Goal: Check status: Check status

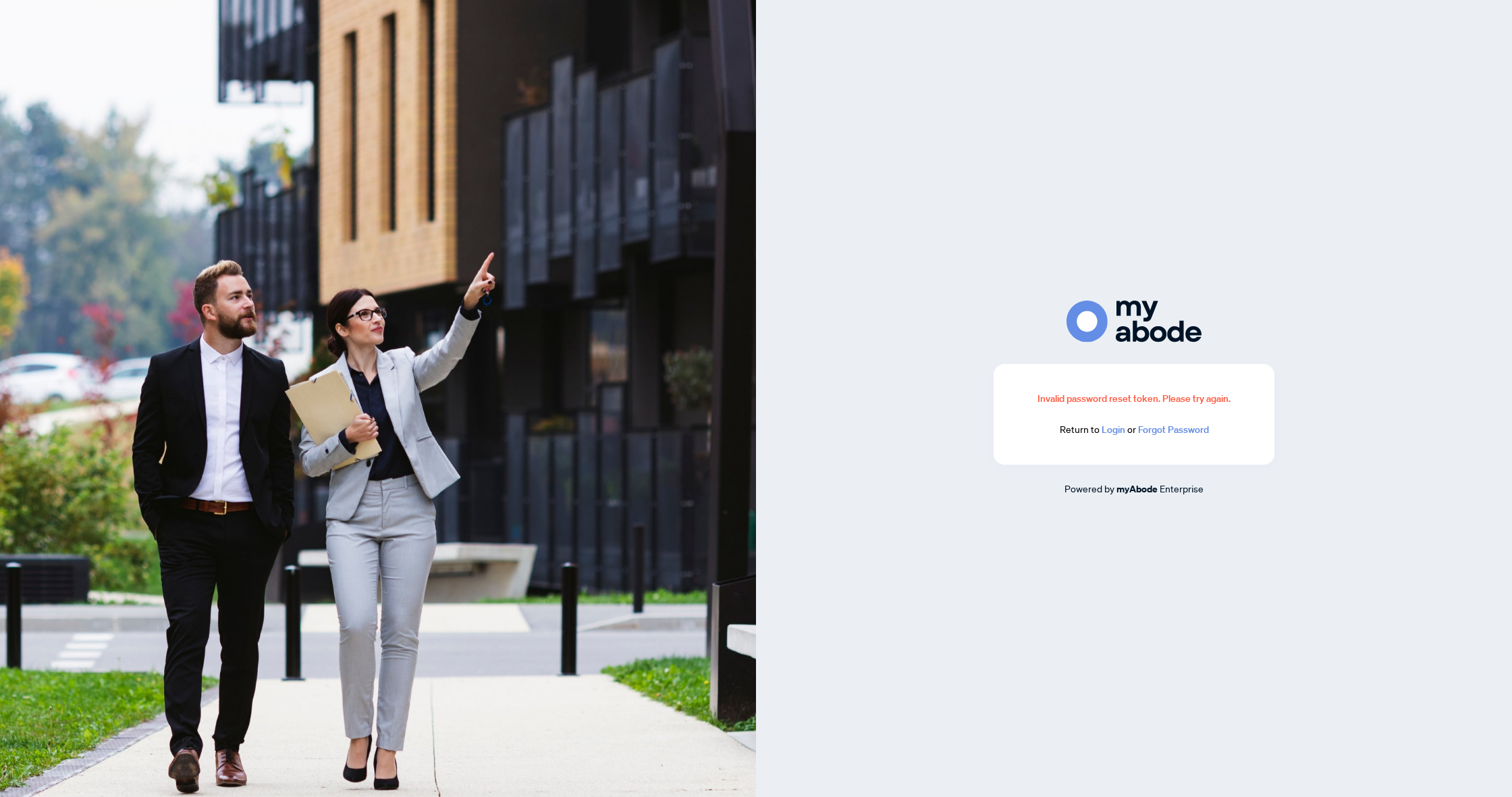
click at [1109, 432] on link "Login" at bounding box center [1114, 429] width 24 height 12
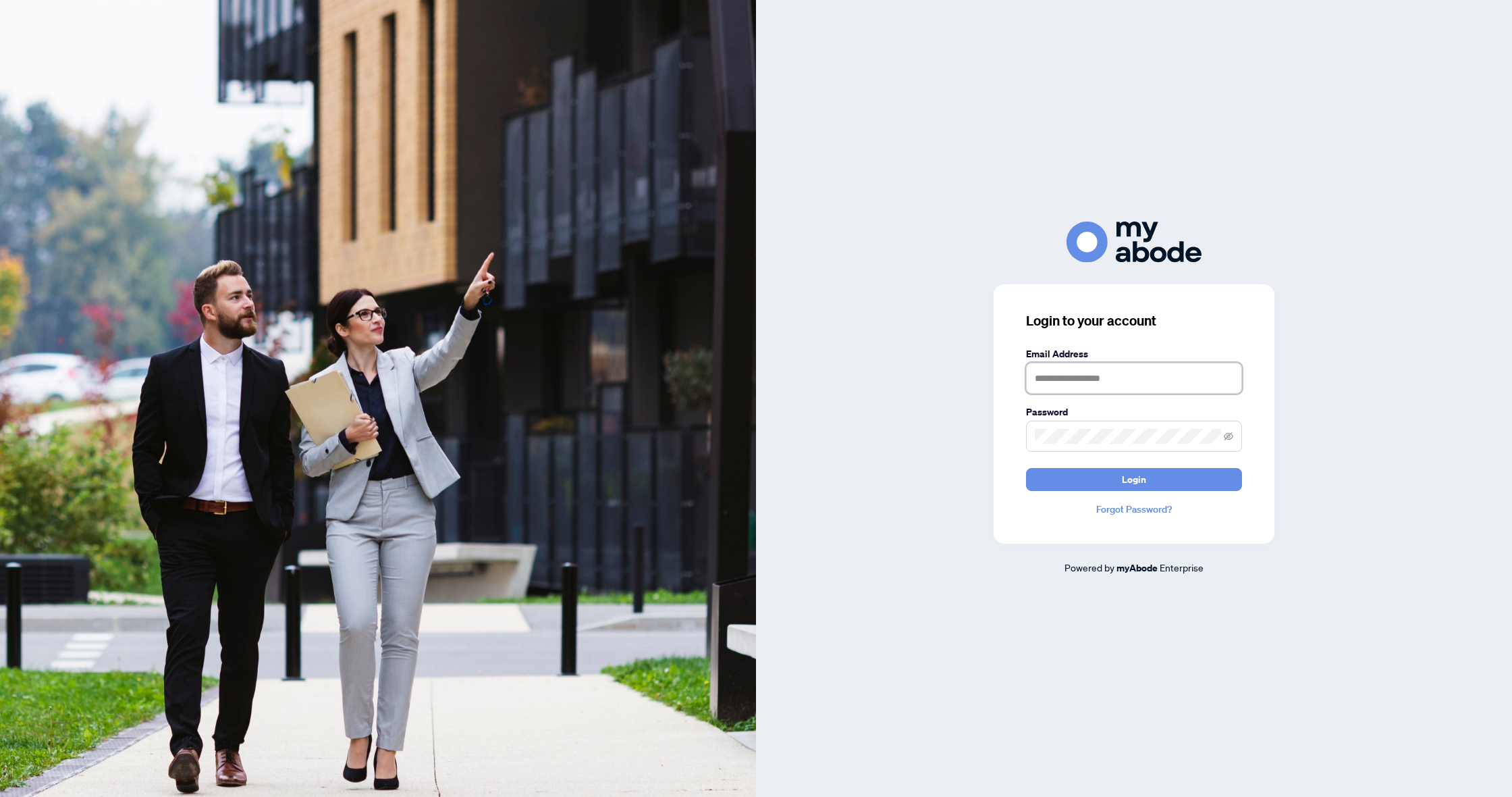
type input "**********"
click at [1134, 479] on button "Login" at bounding box center [1134, 479] width 216 height 23
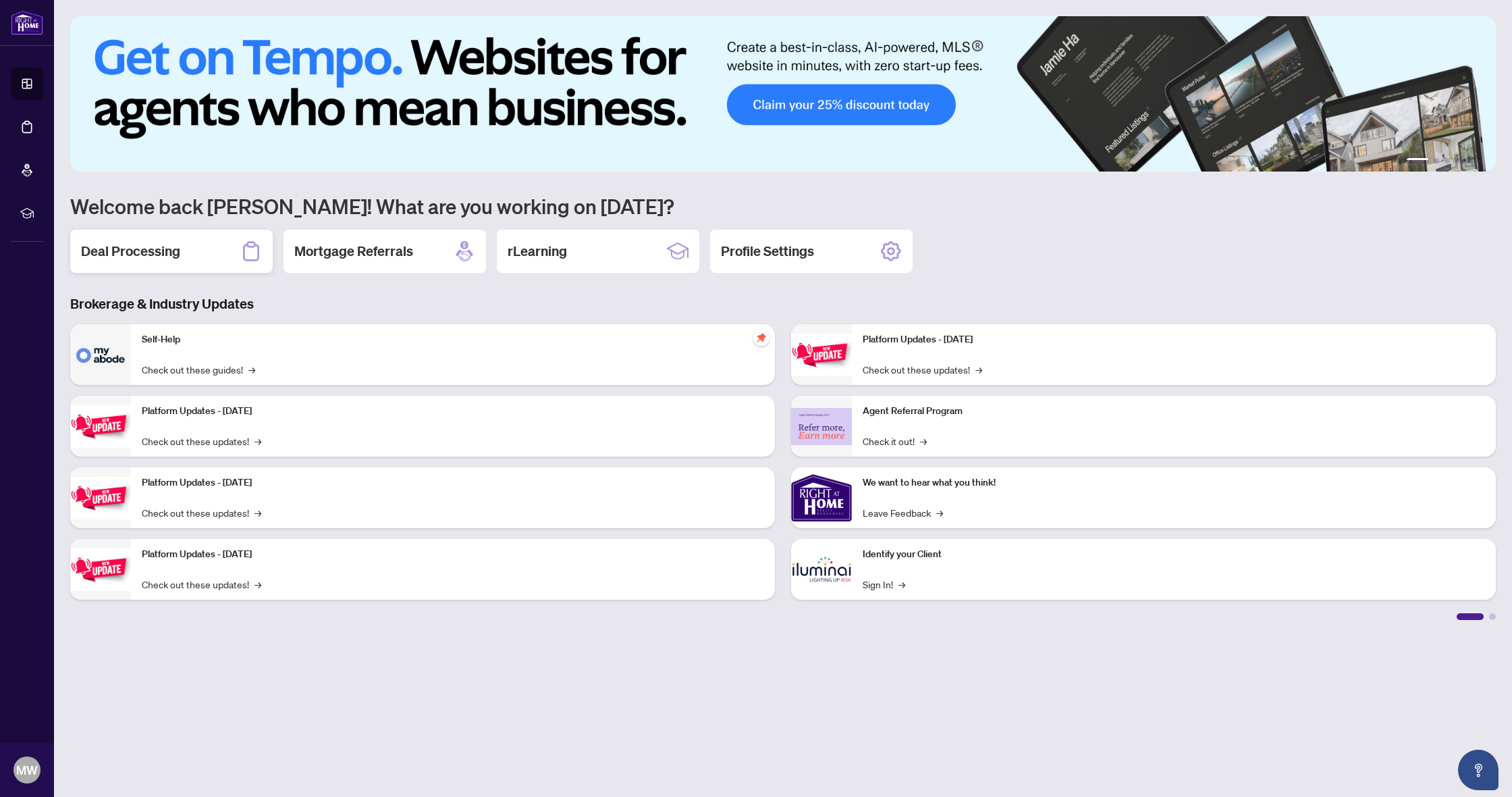
click at [158, 245] on h2 "Deal Processing" at bounding box center [130, 251] width 99 height 19
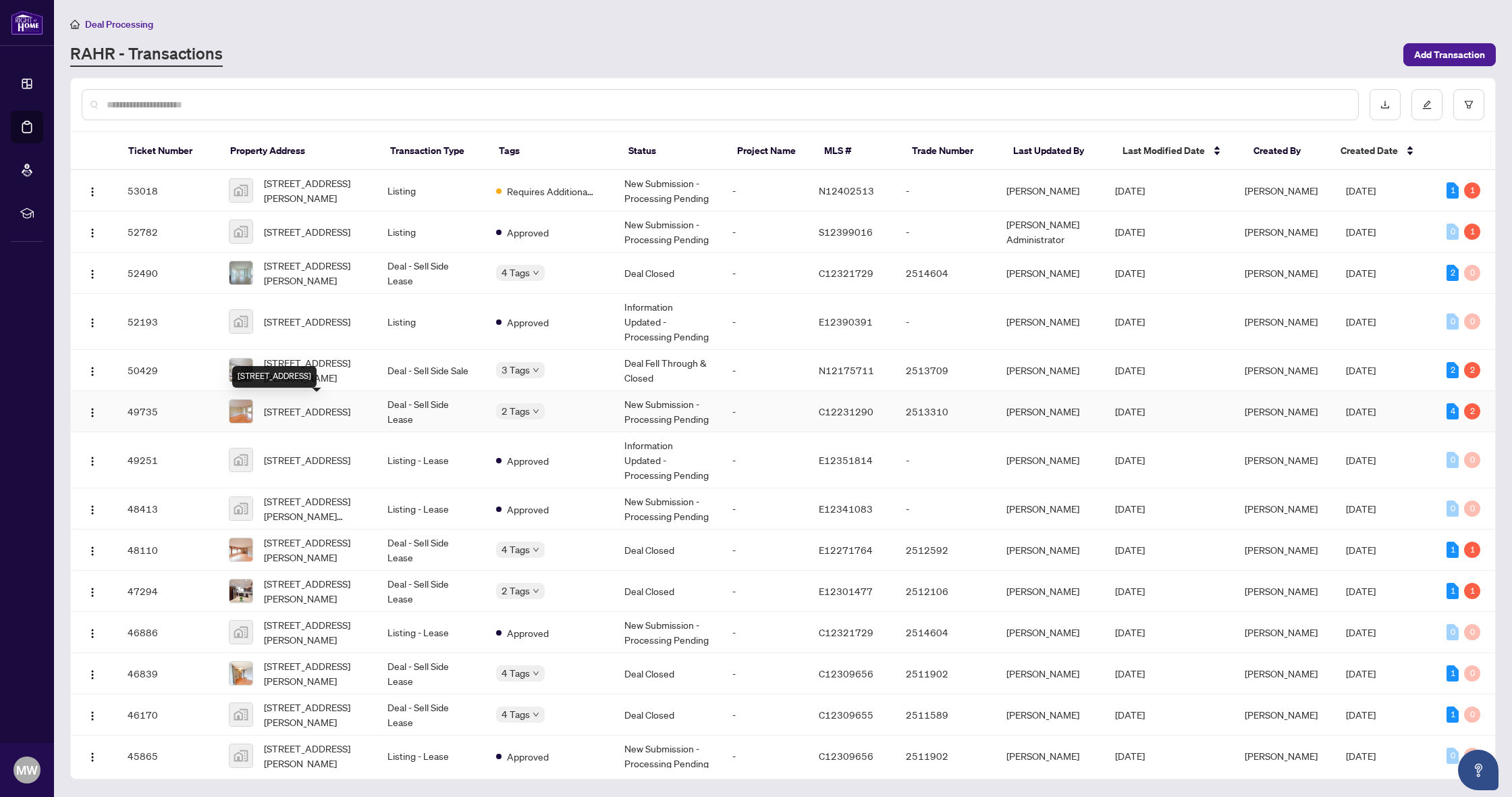
click at [327, 406] on span "203 Kingsdale Ave, Toronto, Ontario M2N 3X1, Canada" at bounding box center [307, 411] width 86 height 15
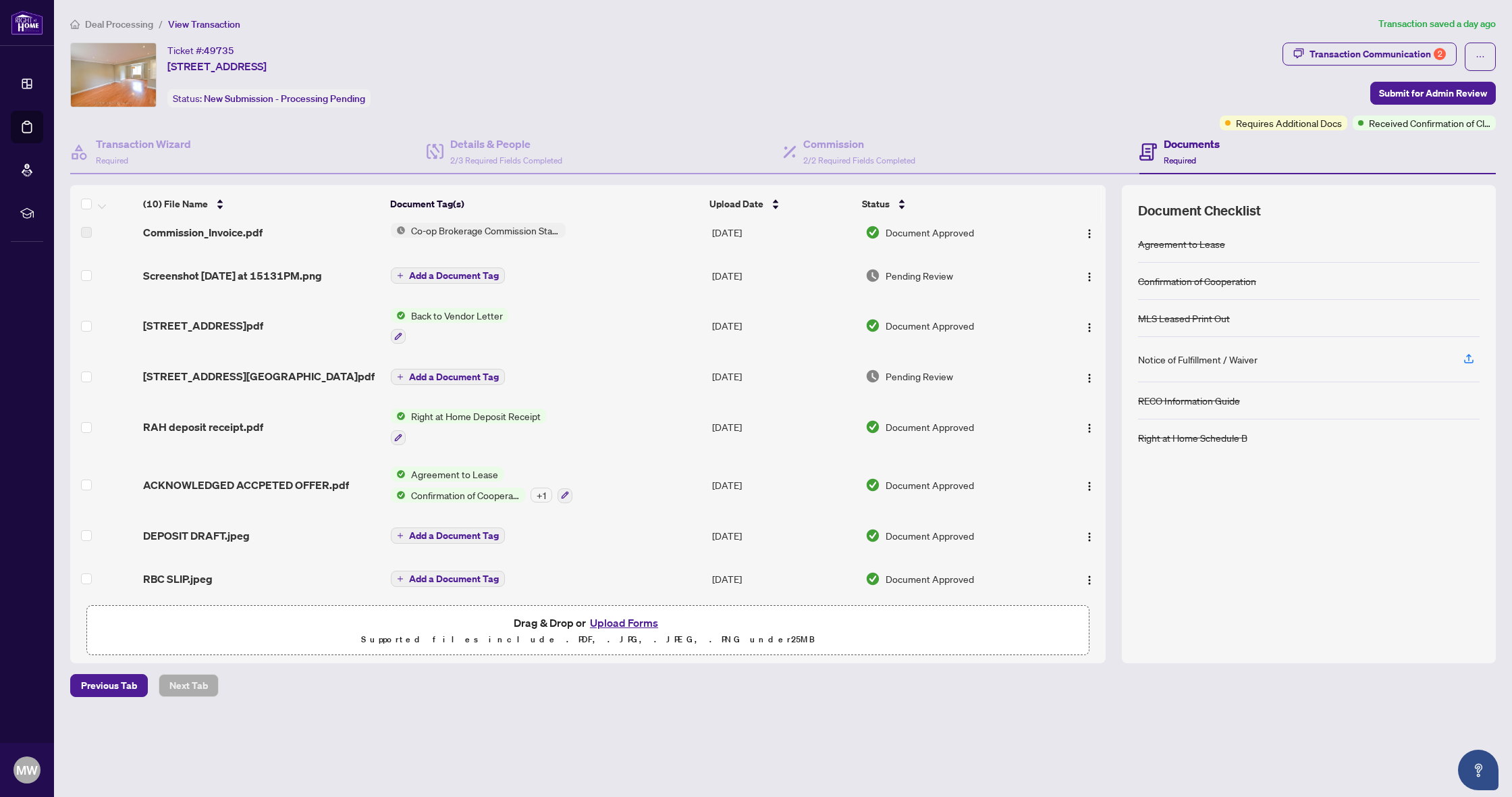
scroll to position [131, 0]
click at [256, 428] on span "RAH deposit receipt.pdf" at bounding box center [203, 425] width 120 height 16
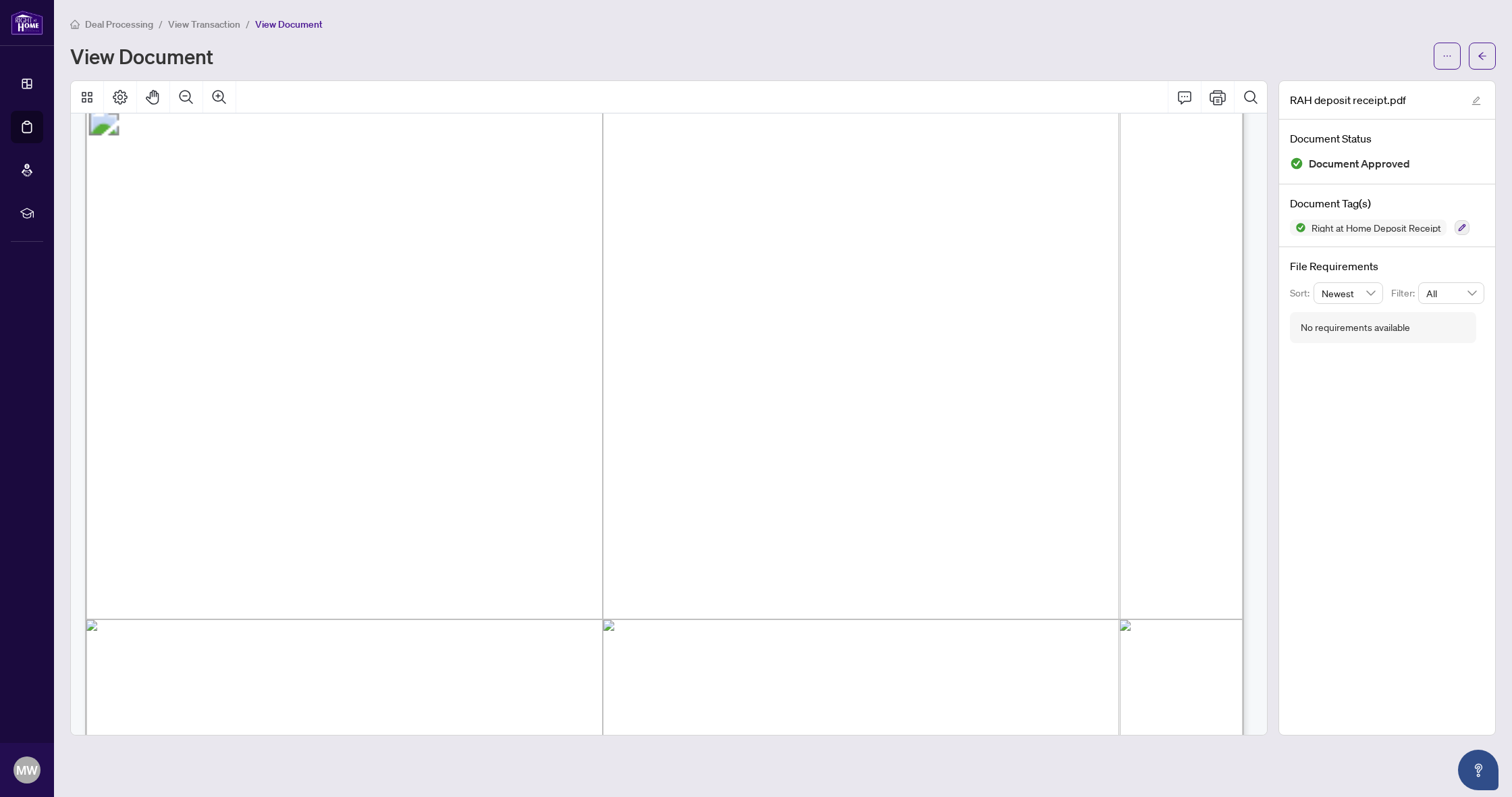
scroll to position [83, 0]
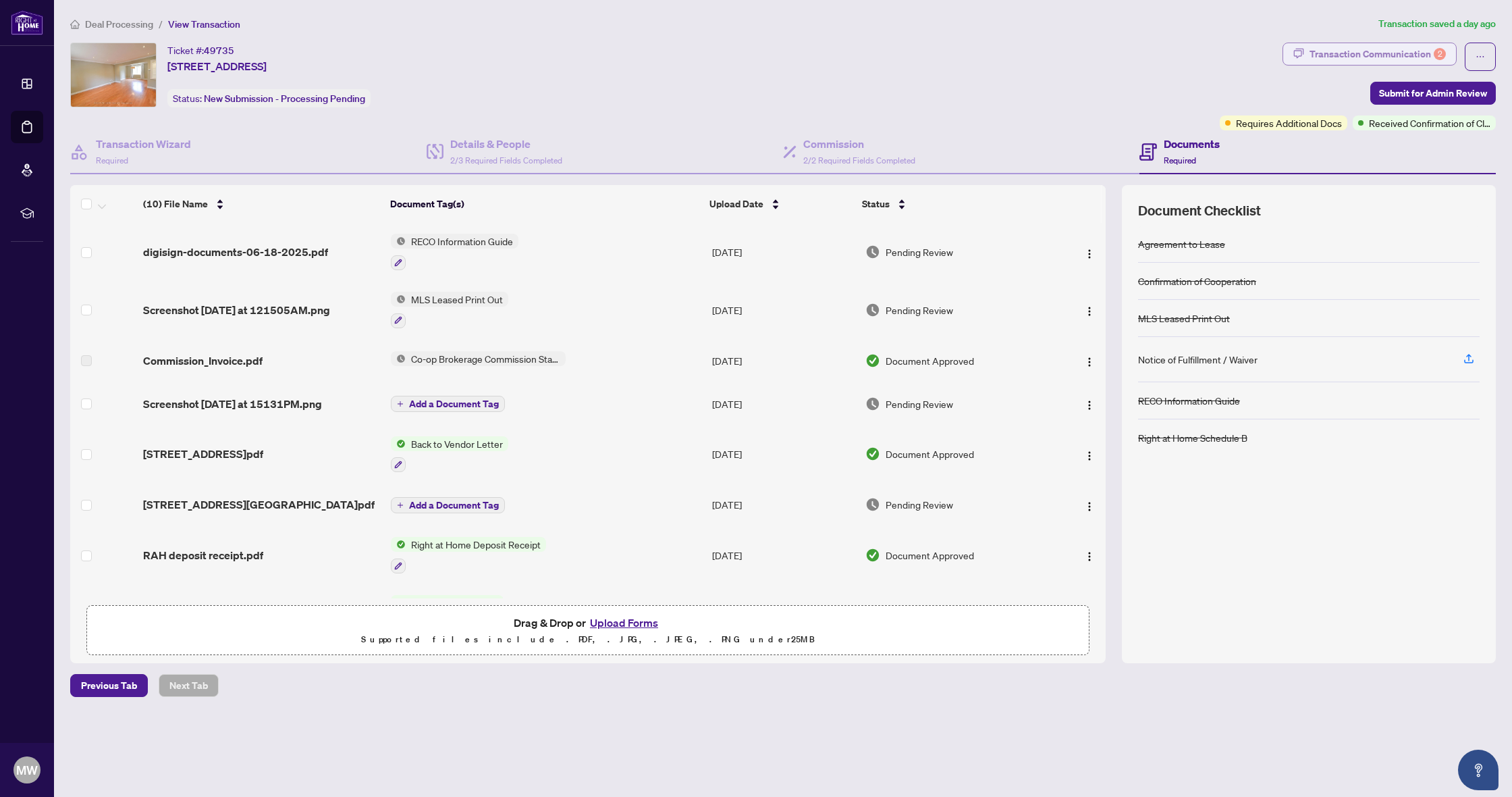
click at [1371, 48] on div "Transaction Communication 2" at bounding box center [1377, 54] width 136 height 22
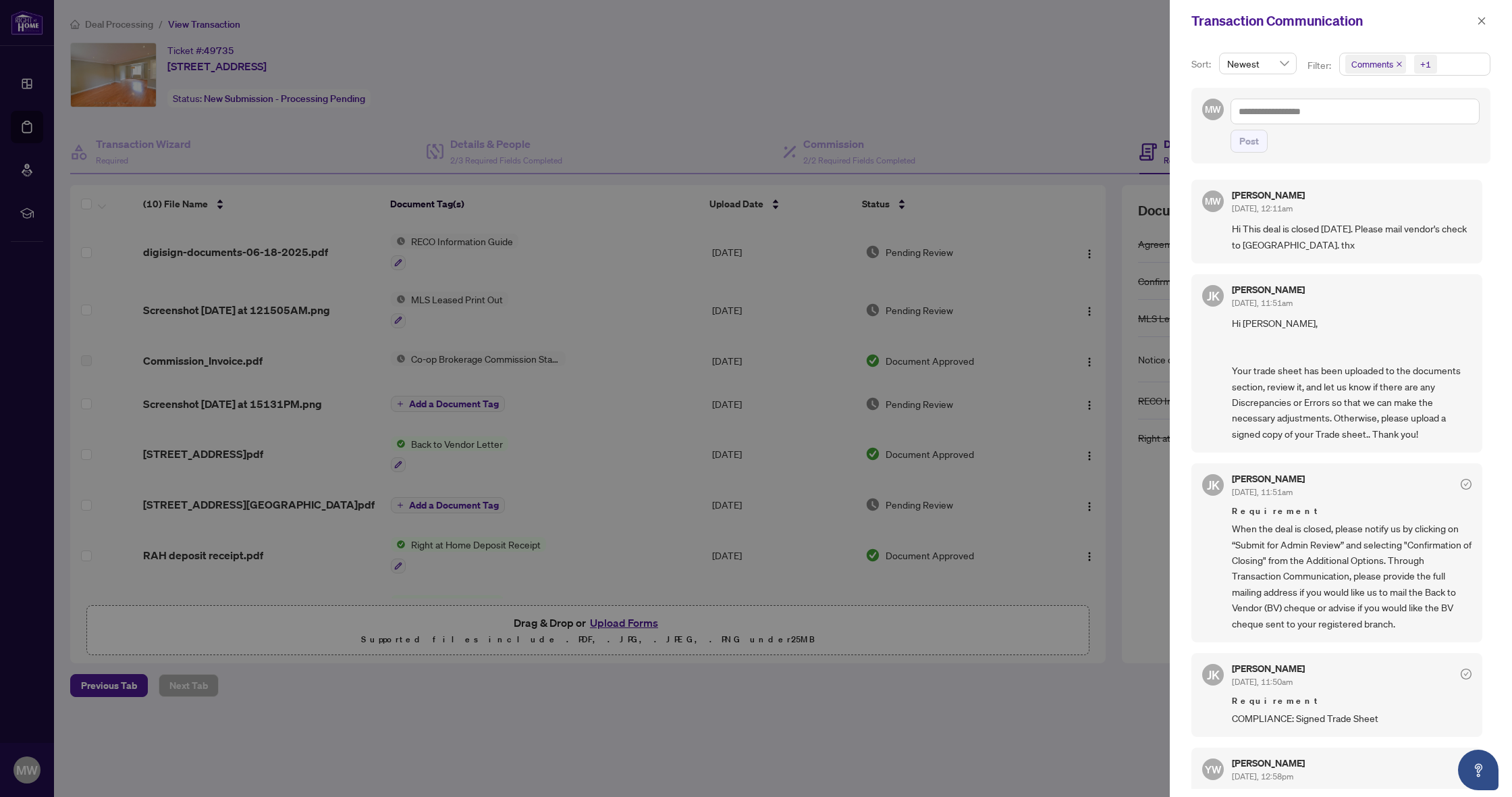
click at [1007, 106] on div at bounding box center [756, 398] width 1512 height 797
click at [1480, 23] on icon "close" at bounding box center [1482, 21] width 7 height 7
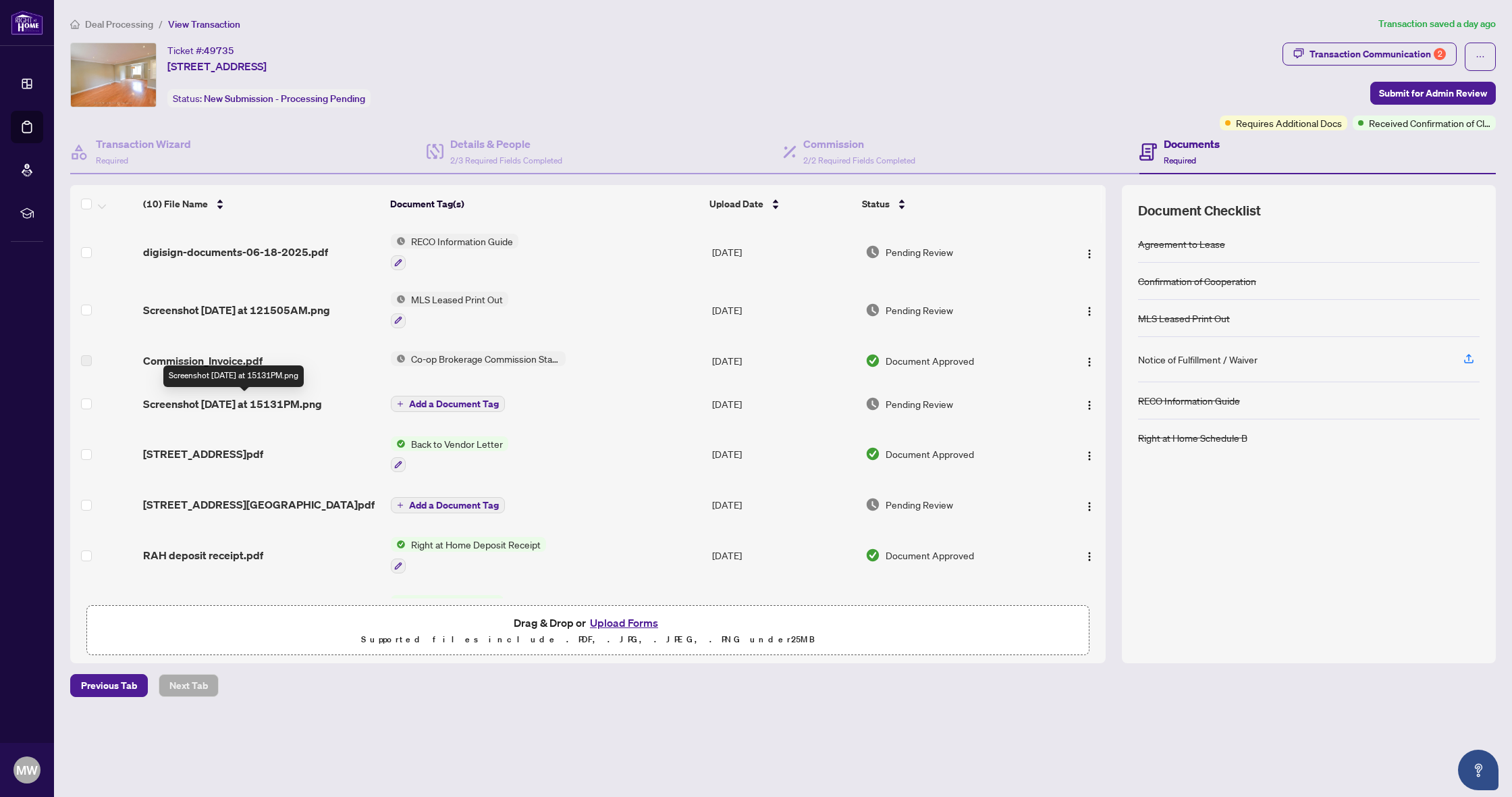
click at [256, 409] on span "Screenshot 2025-09-17 at 15131PM.png" at bounding box center [232, 404] width 179 height 16
